Goal: Transaction & Acquisition: Purchase product/service

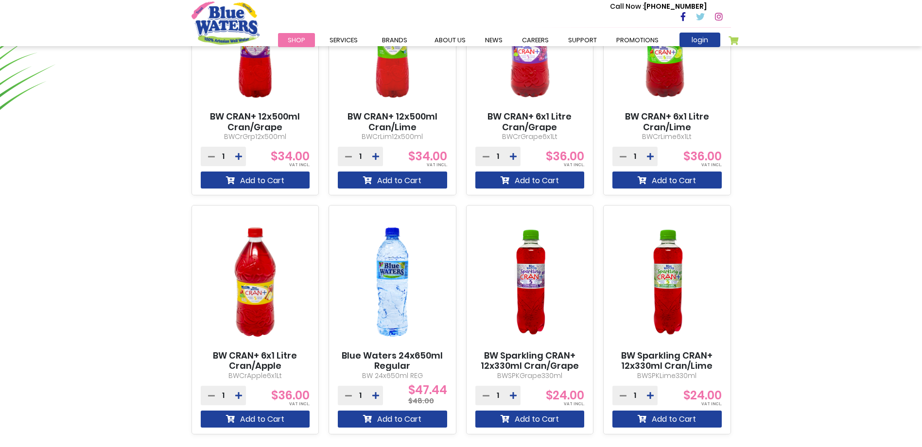
scroll to position [729, 0]
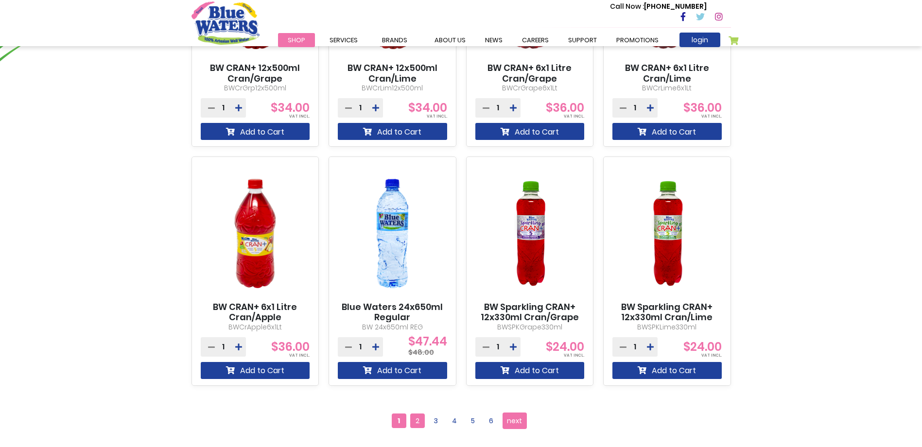
click at [416, 418] on span "2" at bounding box center [417, 421] width 15 height 15
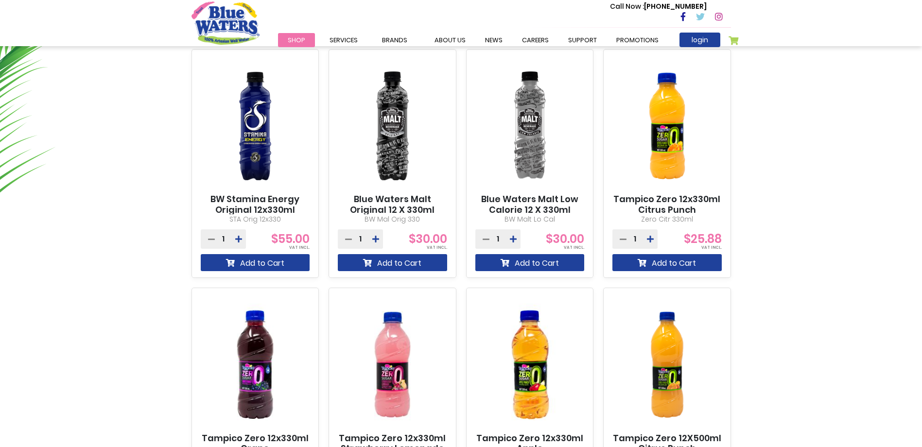
scroll to position [583, 0]
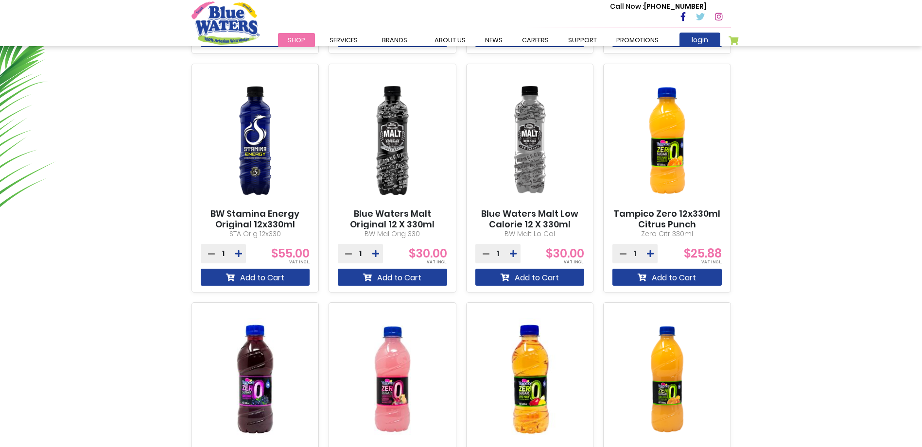
click at [290, 351] on img at bounding box center [255, 379] width 109 height 137
click at [253, 381] on img at bounding box center [255, 379] width 109 height 137
click at [256, 331] on img at bounding box center [255, 379] width 109 height 137
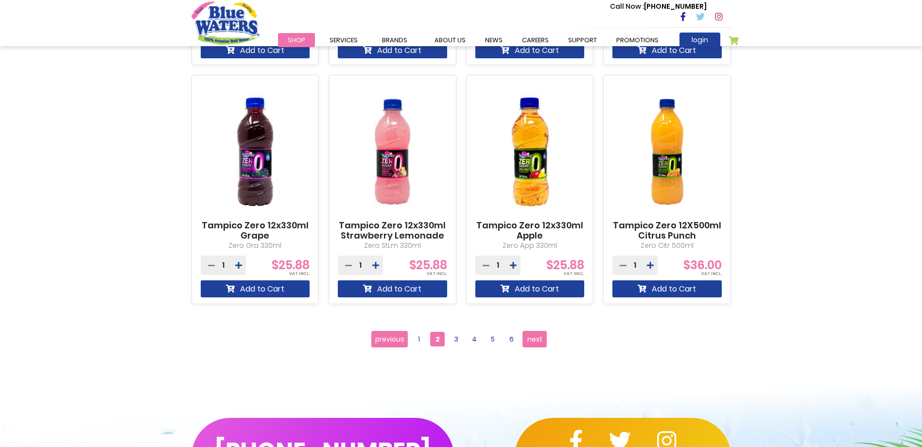
scroll to position [826, 0]
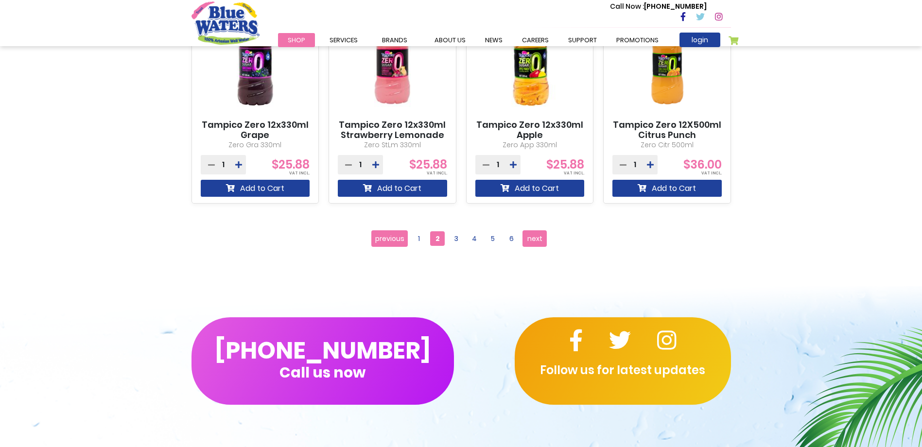
scroll to position [924, 0]
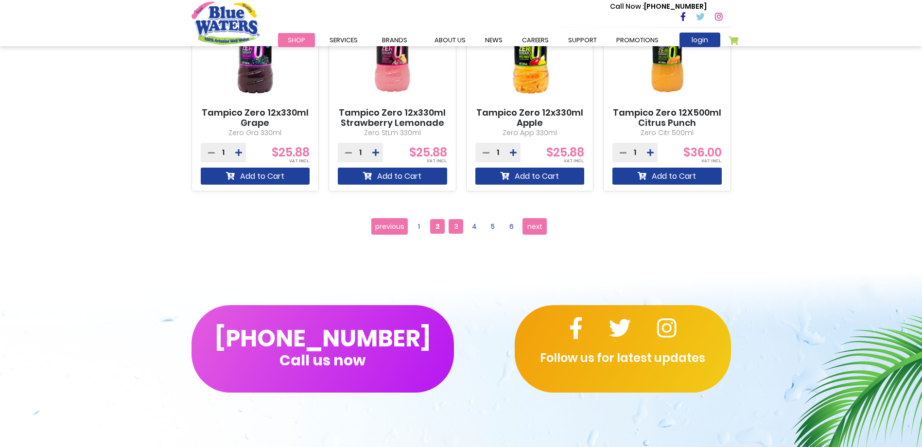
click at [454, 223] on span "3" at bounding box center [456, 226] width 15 height 15
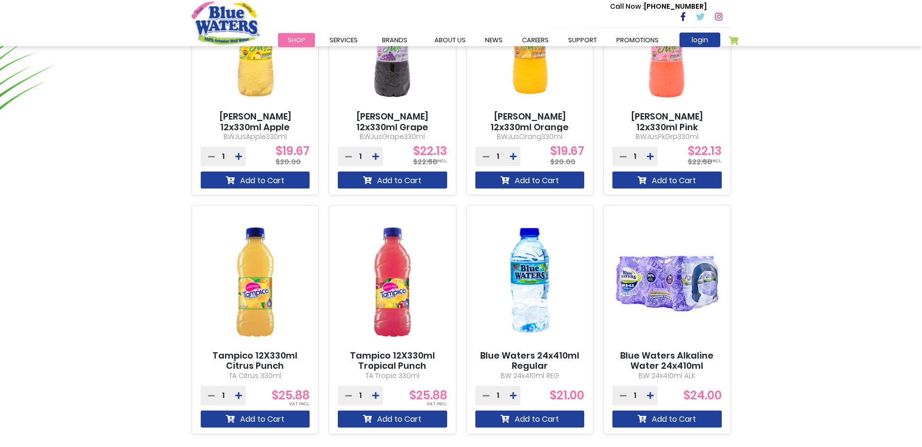
scroll to position [729, 0]
